Goal: Task Accomplishment & Management: Manage account settings

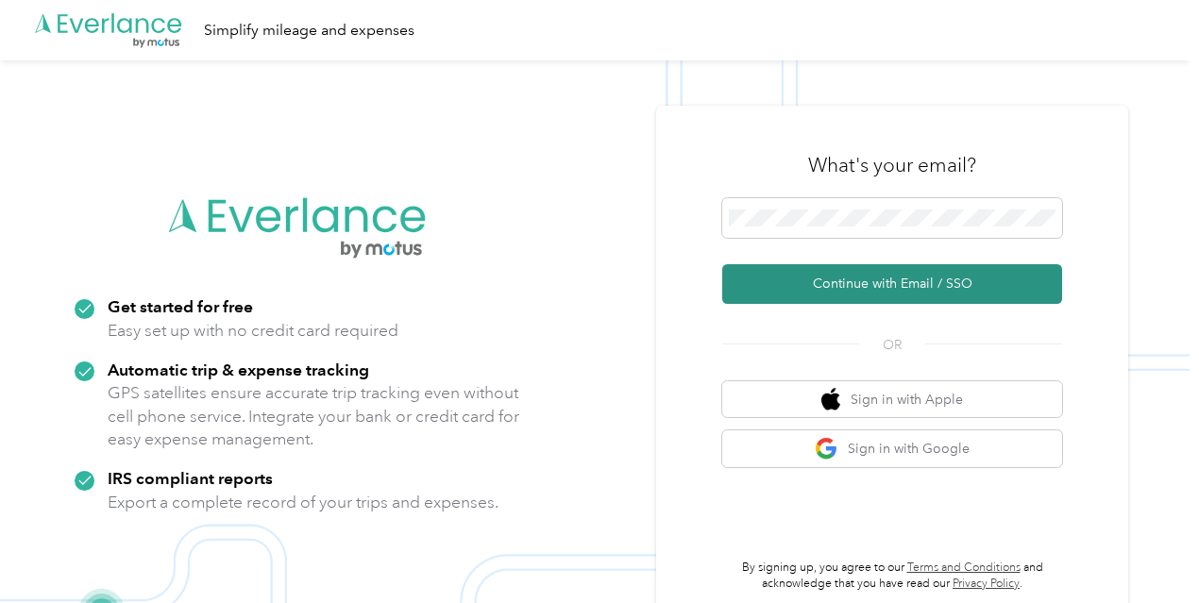
click at [884, 279] on button "Continue with Email / SSO" at bounding box center [892, 284] width 340 height 40
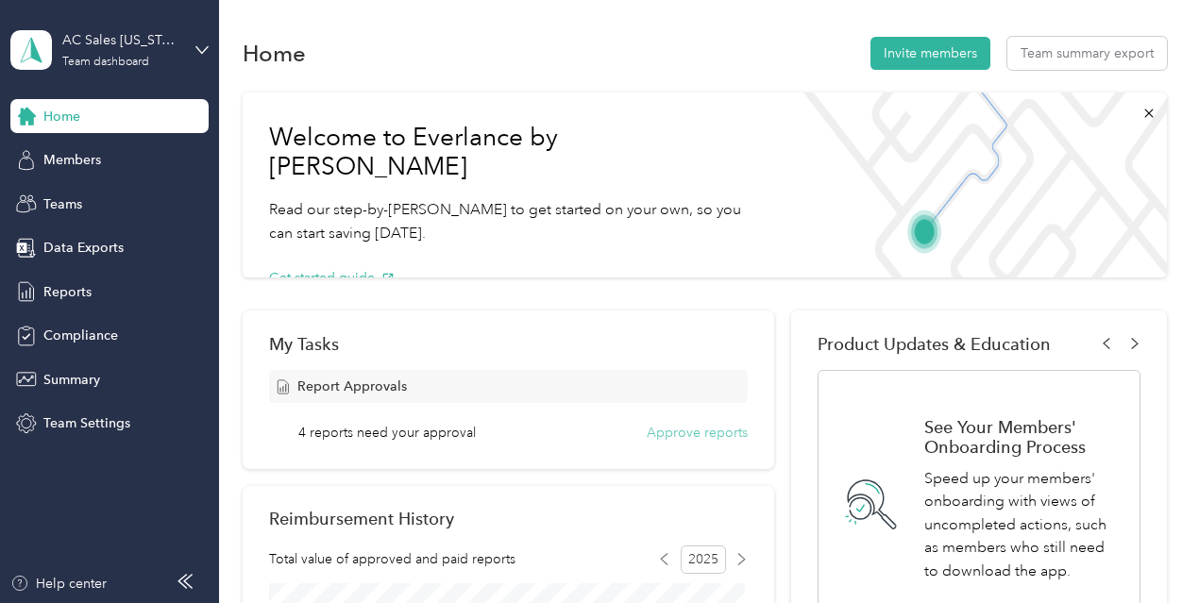
click at [698, 428] on button "Approve reports" at bounding box center [696, 433] width 101 height 20
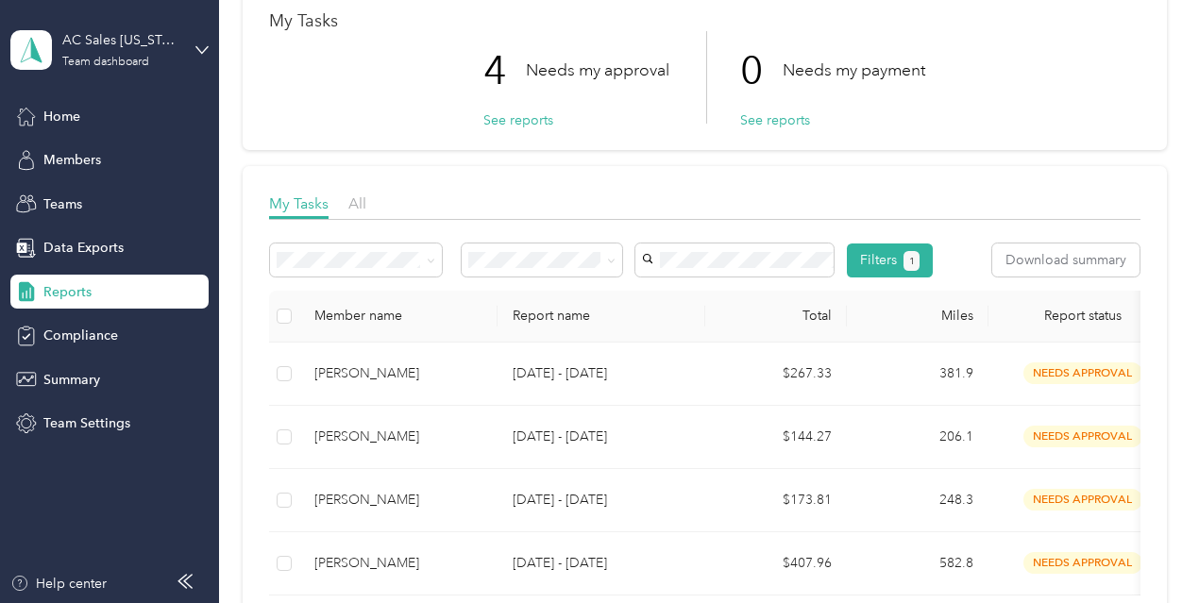
scroll to position [283, 0]
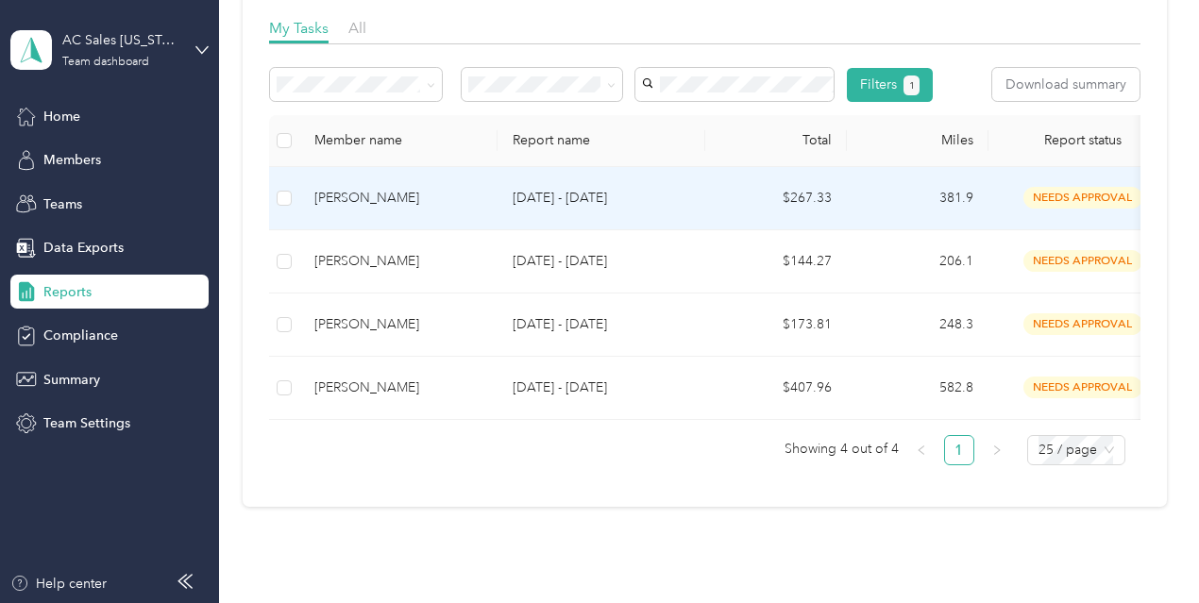
click at [276, 230] on td at bounding box center [284, 198] width 30 height 63
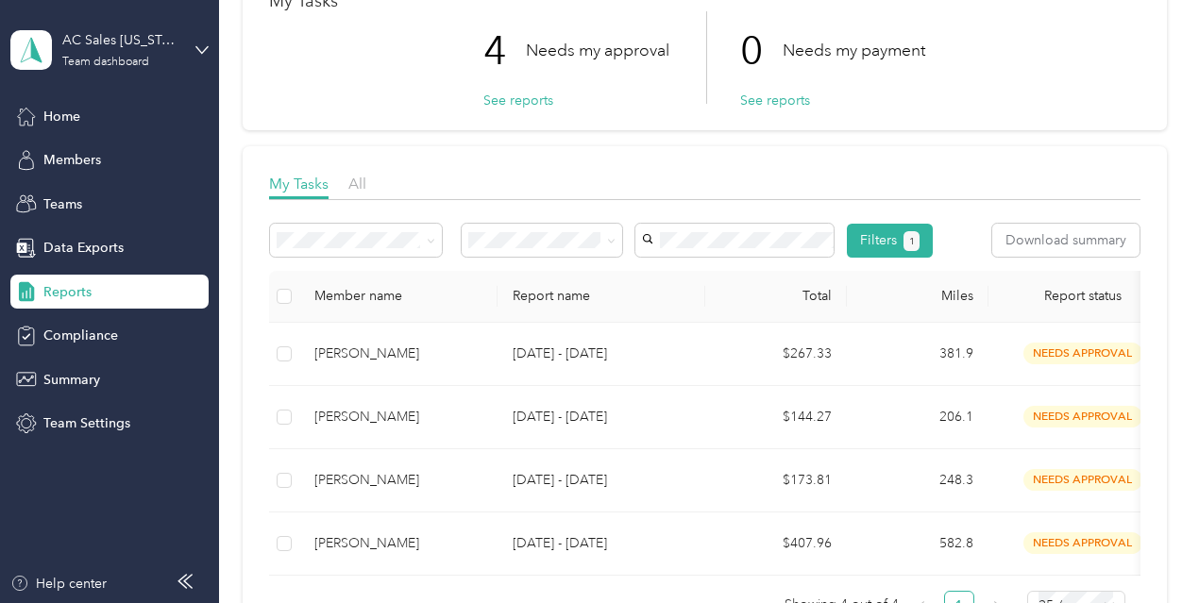
scroll to position [283, 0]
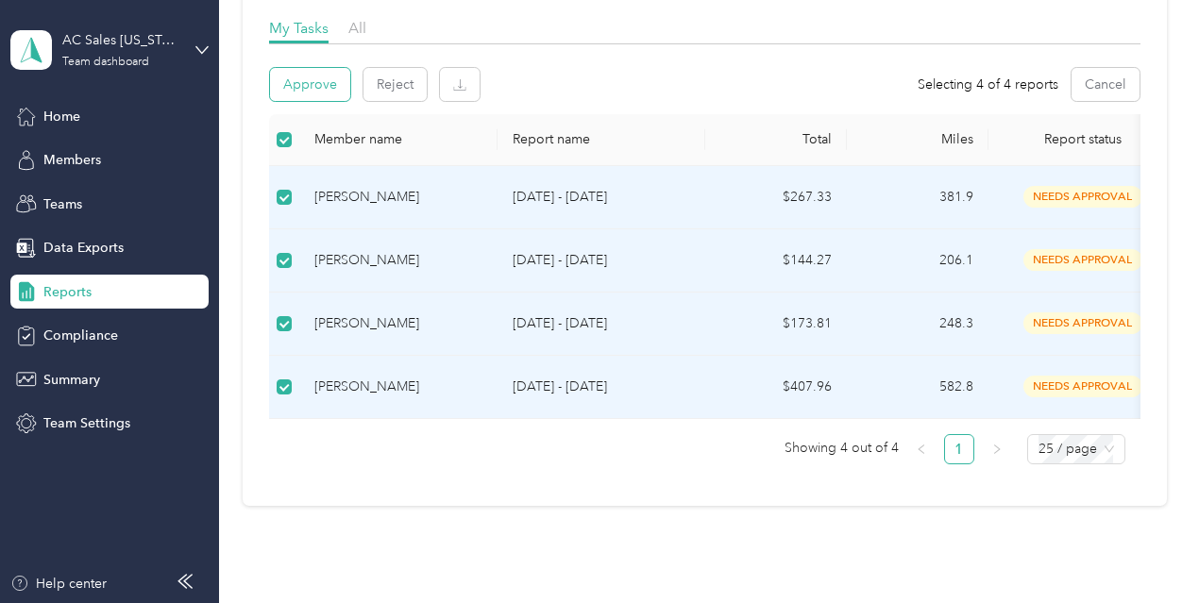
click at [330, 80] on button "Approve" at bounding box center [310, 84] width 80 height 33
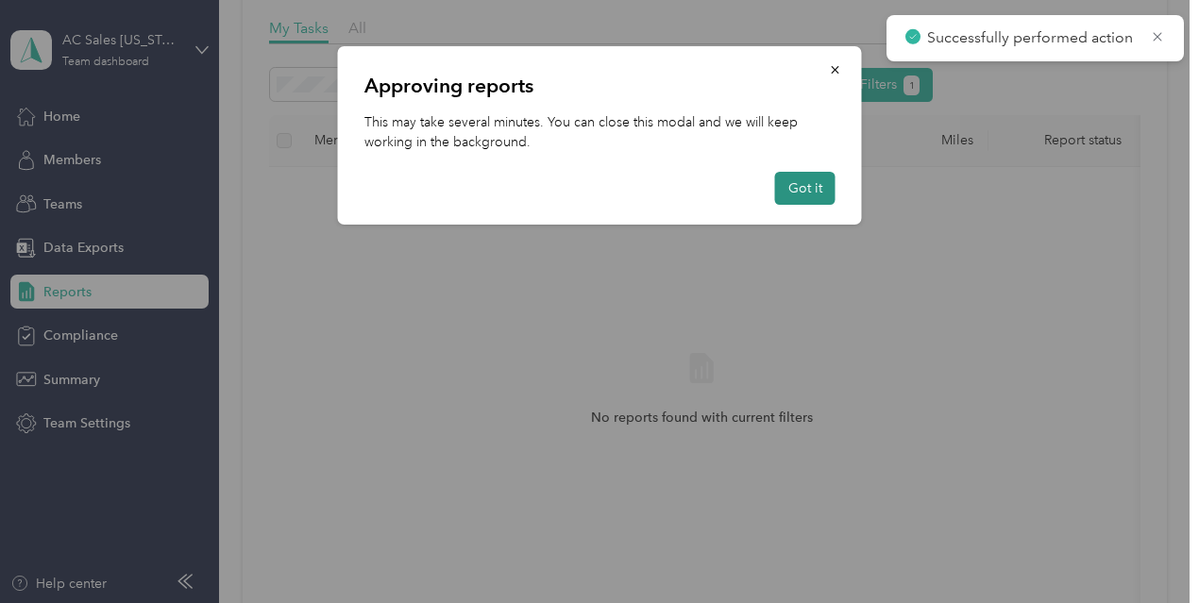
click at [793, 202] on button "Got it" at bounding box center [805, 188] width 60 height 33
